Goal: Information Seeking & Learning: Learn about a topic

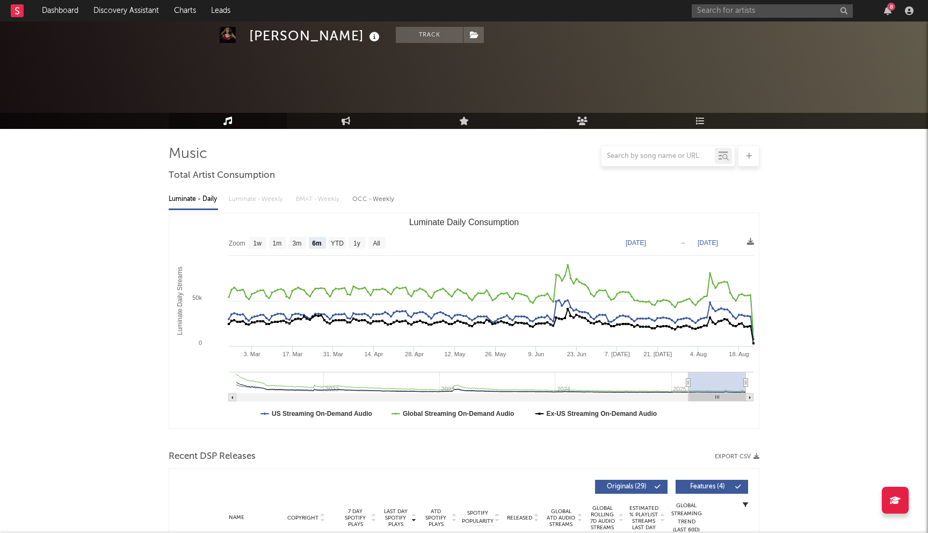
select select "6m"
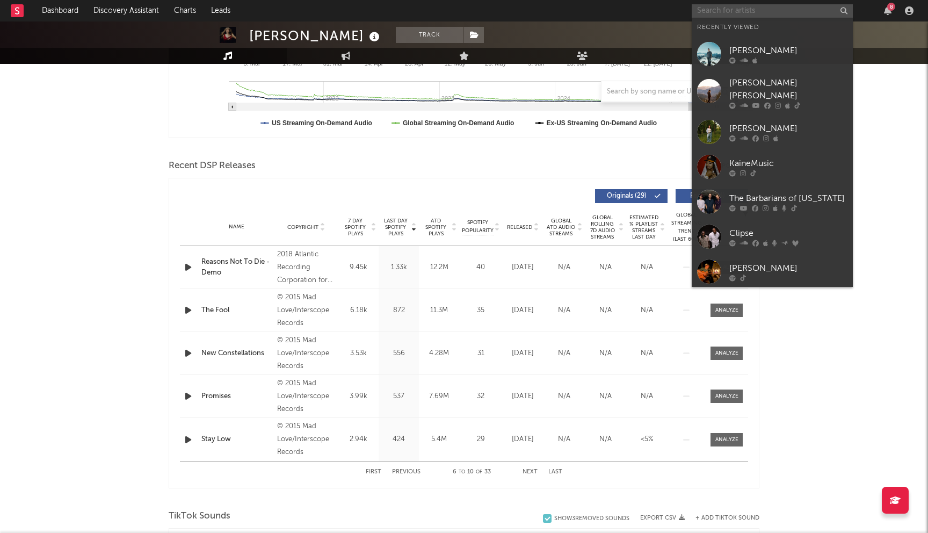
click at [711, 11] on input "text" at bounding box center [772, 10] width 161 height 13
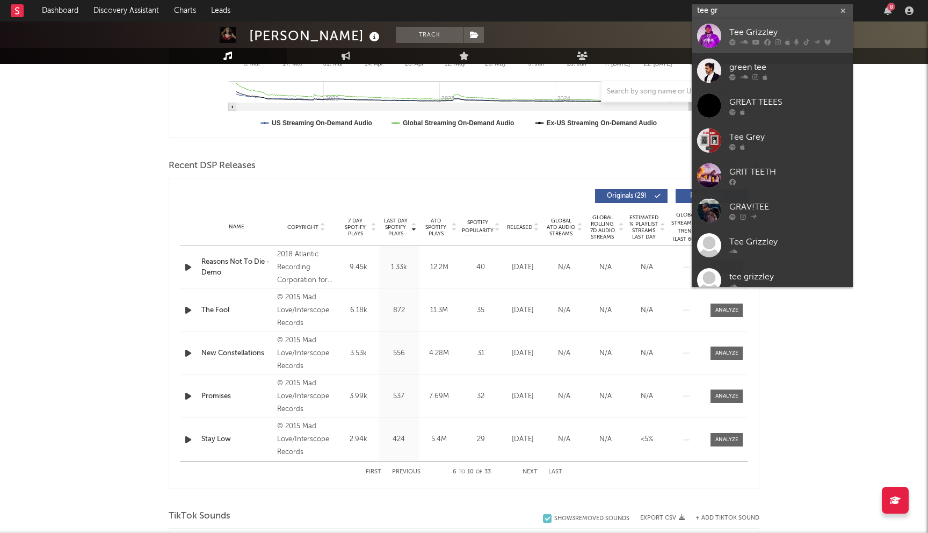
type input "tee gr"
click at [762, 34] on div "Tee Grizzley" at bounding box center [788, 32] width 118 height 13
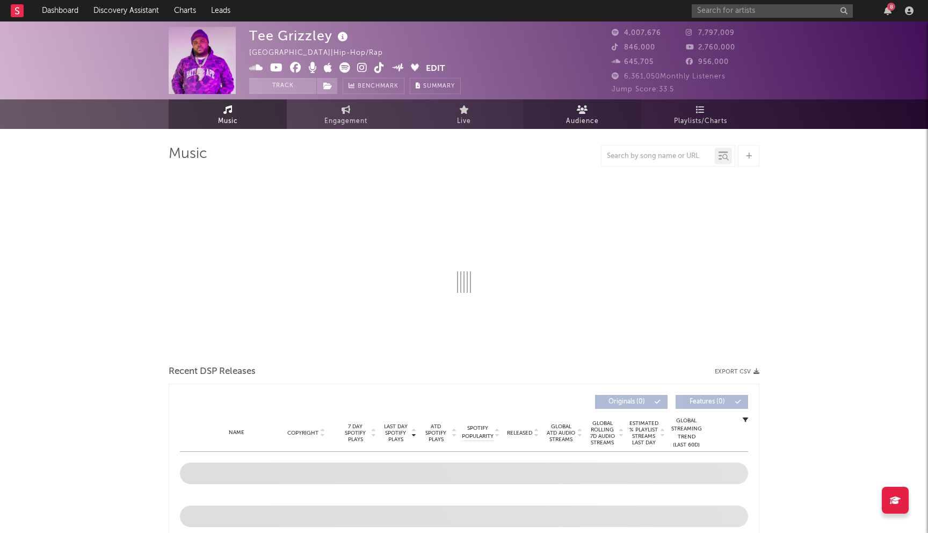
select select "6m"
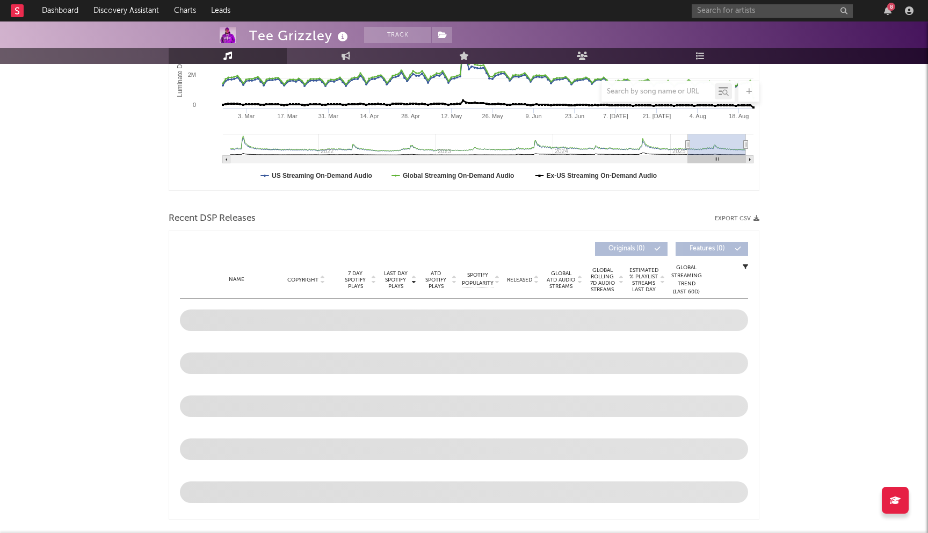
scroll to position [435, 0]
